Goal: Task Accomplishment & Management: Manage account settings

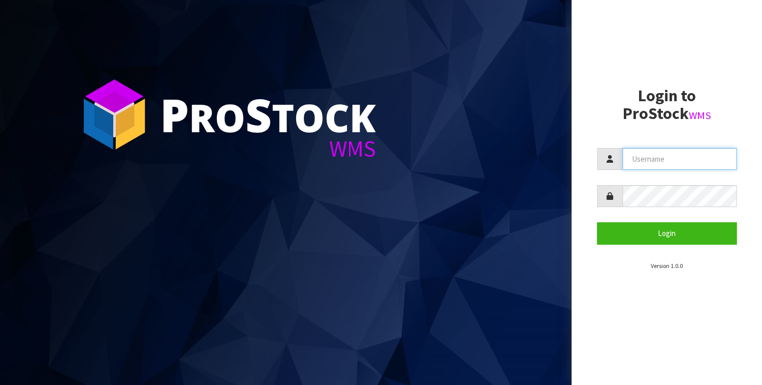
click at [649, 166] on input "text" at bounding box center [680, 159] width 114 height 22
type input "BABW"
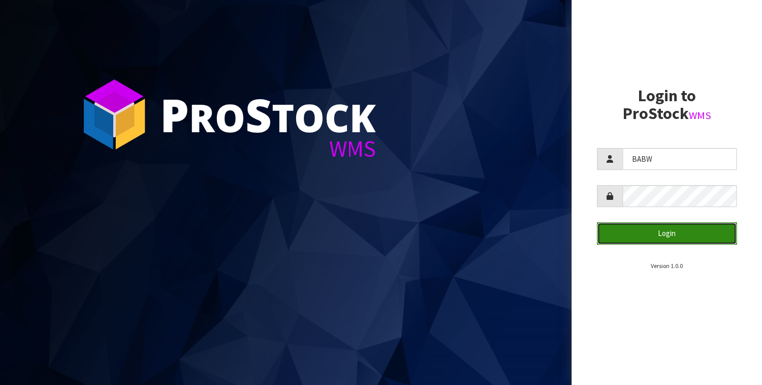
click at [646, 232] on button "Login" at bounding box center [667, 233] width 140 height 22
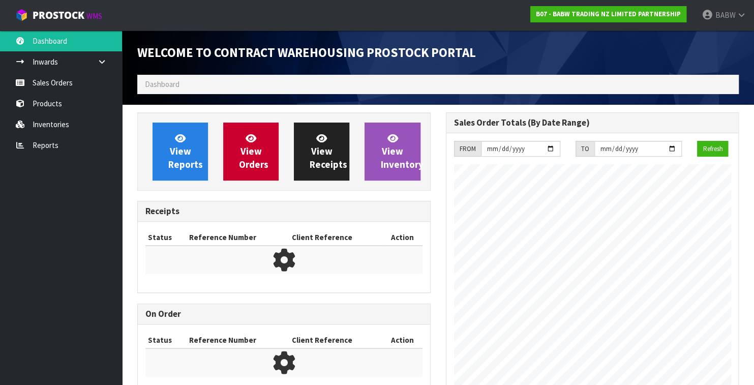
scroll to position [563, 308]
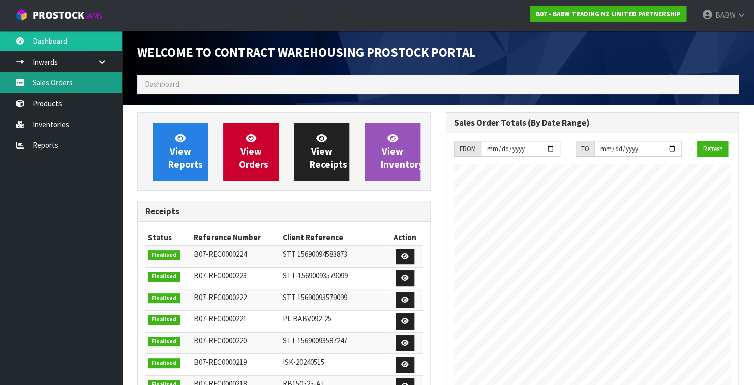
click at [60, 84] on link "Sales Orders" at bounding box center [61, 82] width 122 height 21
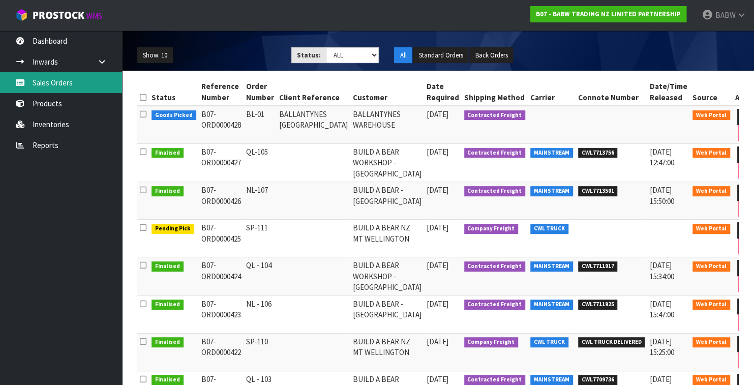
scroll to position [113, 0]
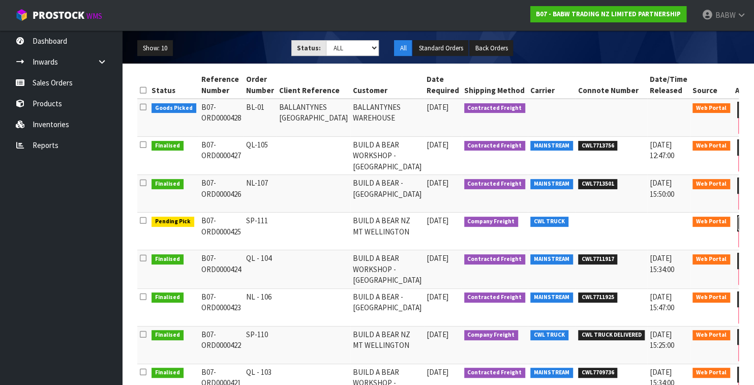
click at [737, 222] on link at bounding box center [746, 223] width 19 height 16
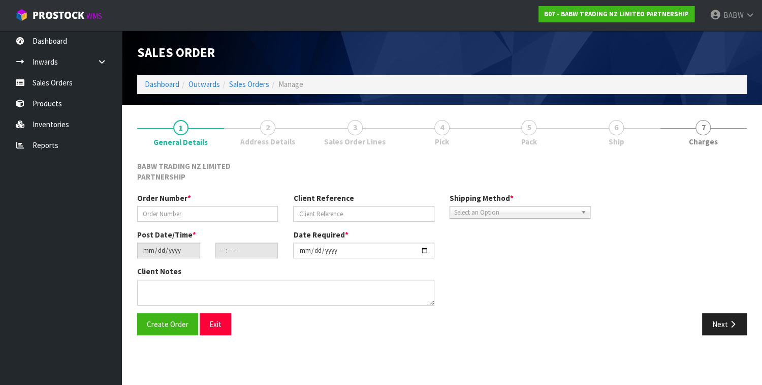
type input "SP-111"
type input "[DATE]"
type input "13:35:00.000"
type input "[DATE]"
type textarea "CALL/MESSGAE AFTERNOON PRIOR TO MORNING DELIVERY - FRANKI 0273810540, TO MAKE S…"
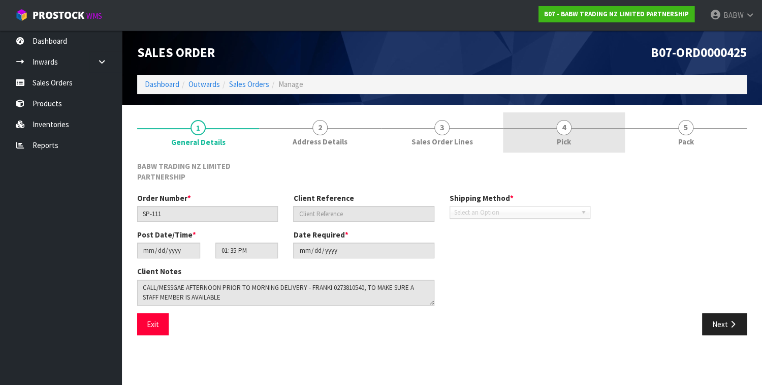
click at [563, 144] on span "Pick" at bounding box center [564, 141] width 14 height 11
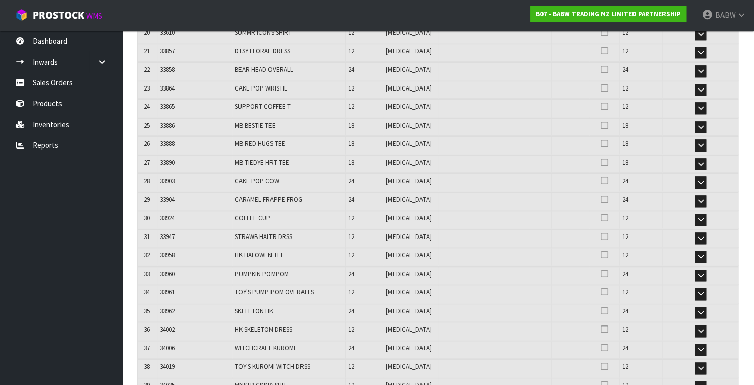
scroll to position [796, 0]
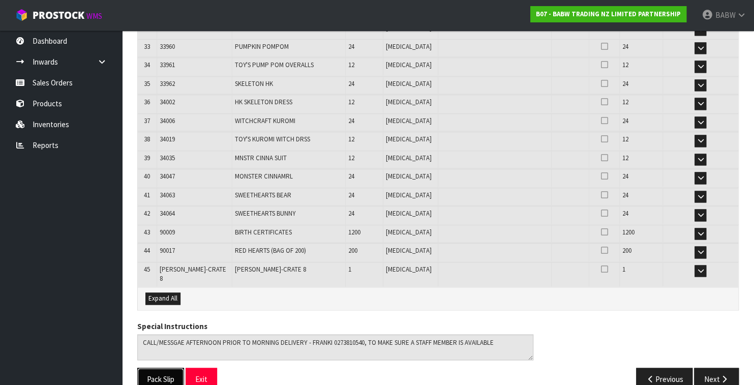
click at [161, 367] on button "Pack Slip" at bounding box center [160, 378] width 47 height 22
click at [66, 86] on link "Sales Orders" at bounding box center [61, 82] width 122 height 21
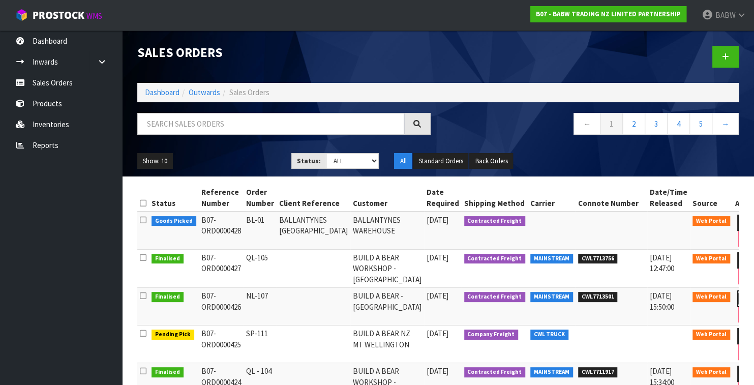
click at [737, 298] on link at bounding box center [746, 298] width 19 height 16
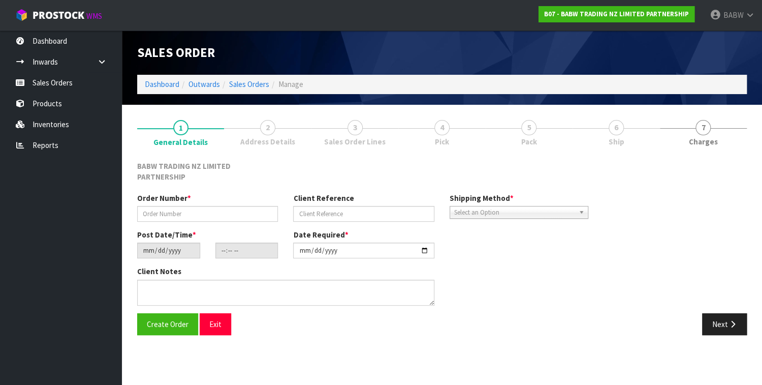
type input "NL-107"
type input "[DATE]"
type input "13:40:00.000"
type input "[DATE]"
type textarea "DELIVER BETWEEN 8AM AND 8.30AM CALL - [PERSON_NAME] ON [PHONE_NUMBER] AFTERNOON…"
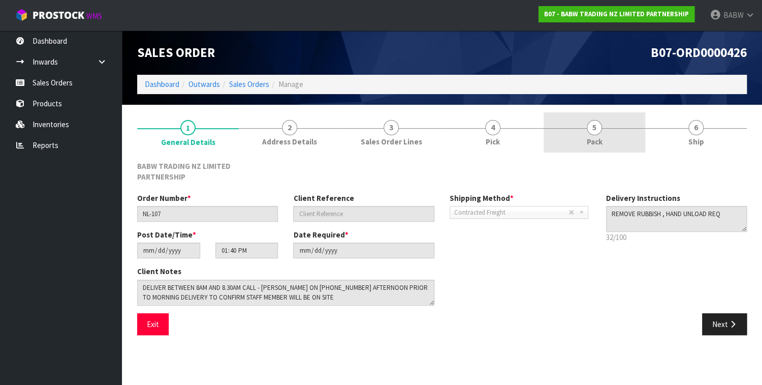
click at [596, 130] on span "5" at bounding box center [594, 127] width 15 height 15
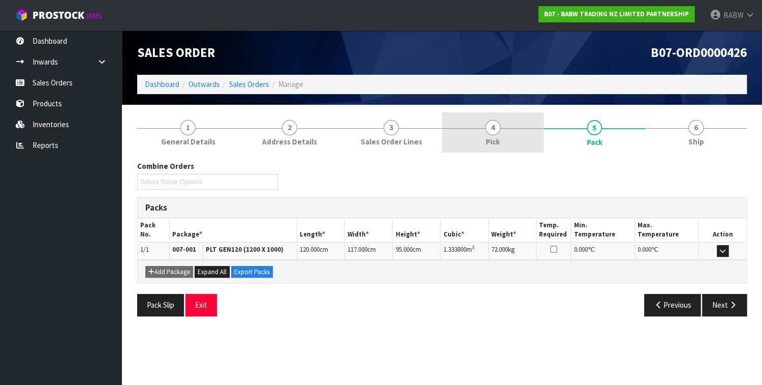
click at [504, 127] on link "4 Pick" at bounding box center [493, 132] width 102 height 40
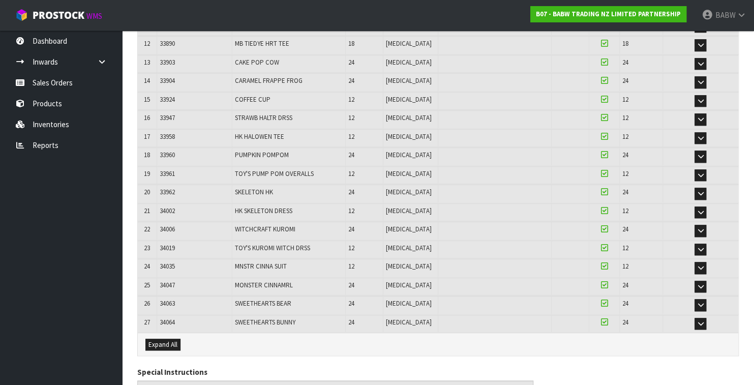
scroll to position [468, 0]
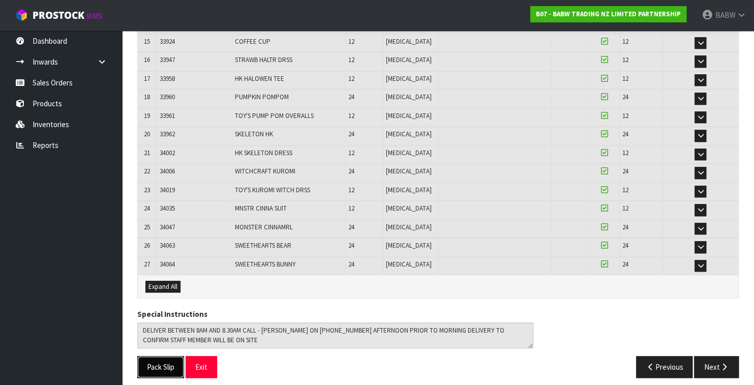
click at [141, 361] on button "Pack Slip" at bounding box center [160, 367] width 47 height 22
click at [56, 86] on link "Sales Orders" at bounding box center [61, 82] width 122 height 21
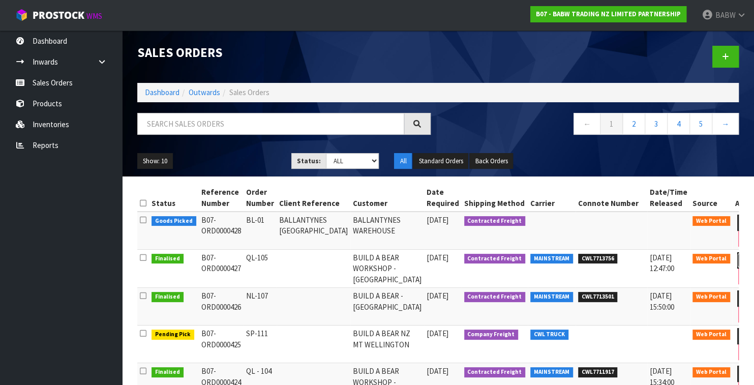
click at [737, 255] on link at bounding box center [746, 260] width 19 height 16
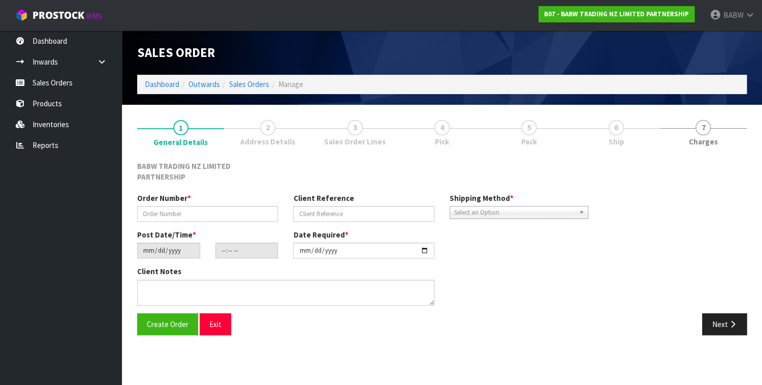
type input "QL-105"
type input "[DATE]"
type input "13:42:00.000"
type input "[DATE]"
type textarea "DELIVER BETWEEN 8AM AND 8.30AM CALL - [PERSON_NAME] ON [PHONE_NUMBER] AFTERNOON…"
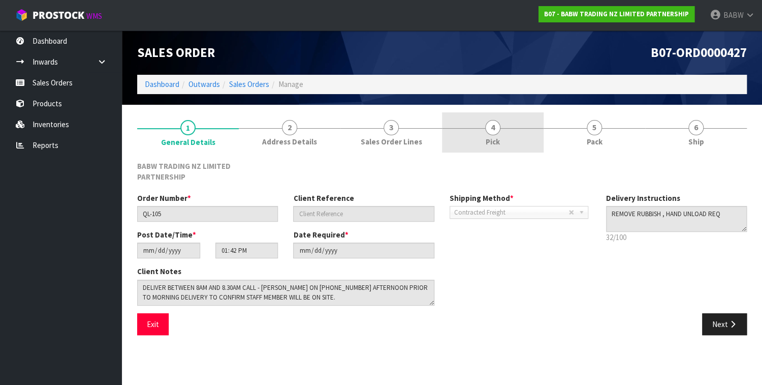
click at [484, 128] on link "4 Pick" at bounding box center [493, 132] width 102 height 40
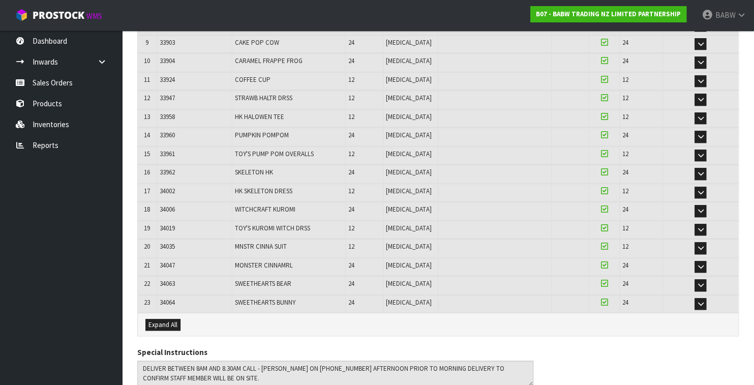
scroll to position [394, 0]
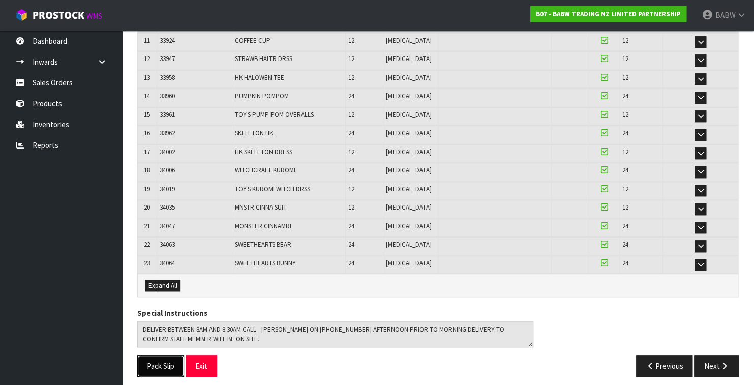
click at [162, 365] on button "Pack Slip" at bounding box center [160, 366] width 47 height 22
click at [65, 205] on ul "Dashboard Inwards Purchase Orders Receipts Sales Orders Products Inventories Re…" at bounding box center [61, 207] width 122 height 354
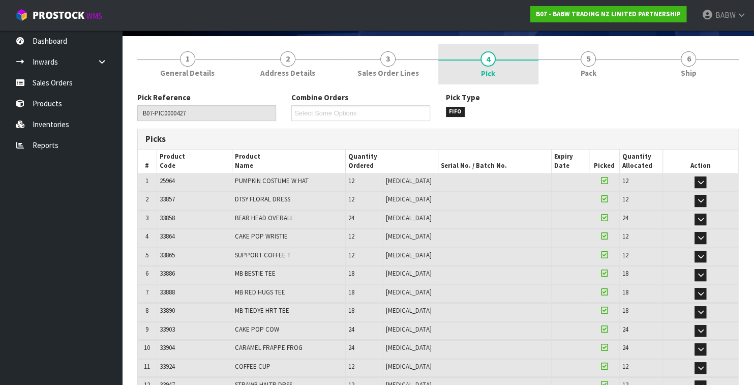
scroll to position [55, 0]
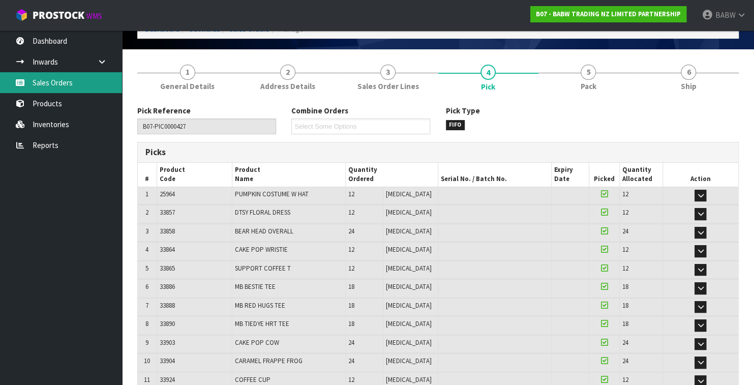
click at [48, 86] on link "Sales Orders" at bounding box center [61, 82] width 122 height 21
